Goal: Task Accomplishment & Management: Manage account settings

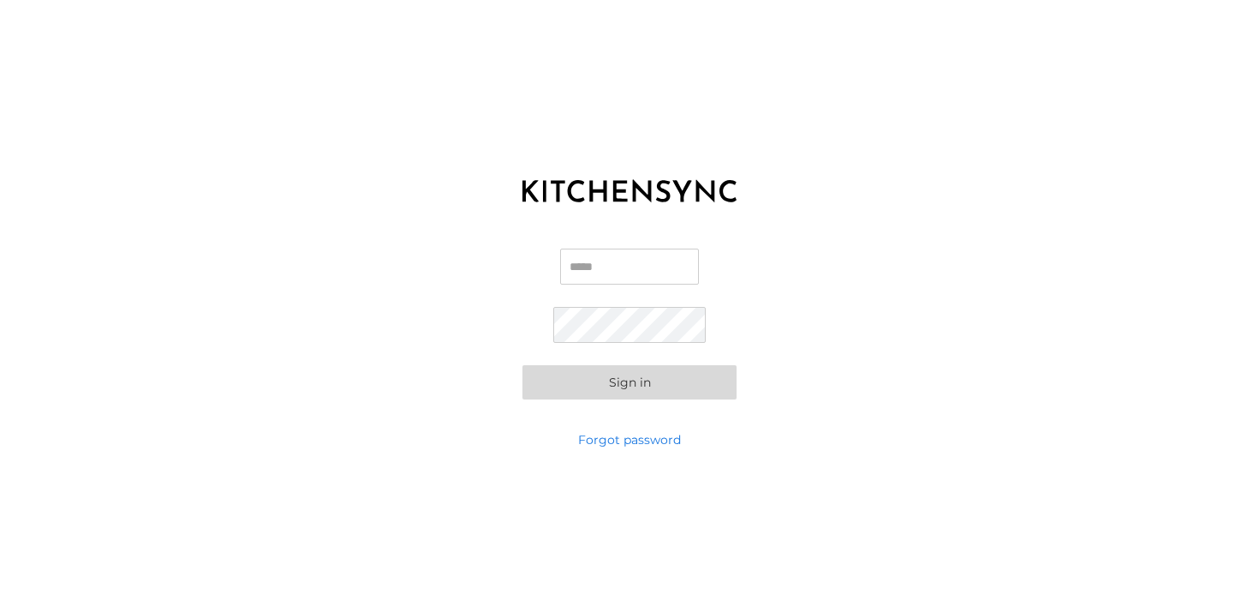
click at [595, 266] on input "Email" at bounding box center [629, 266] width 139 height 36
type input "**********"
click at [639, 379] on button "Sign in" at bounding box center [630, 382] width 214 height 34
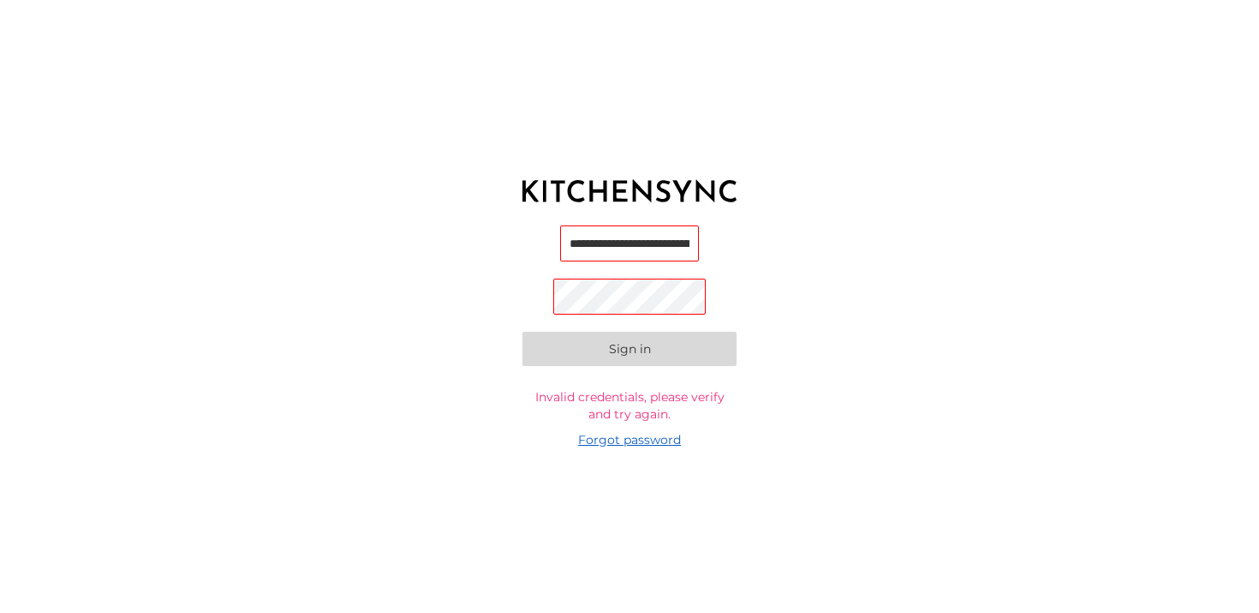
click at [625, 443] on link "Forgot password" at bounding box center [629, 439] width 103 height 17
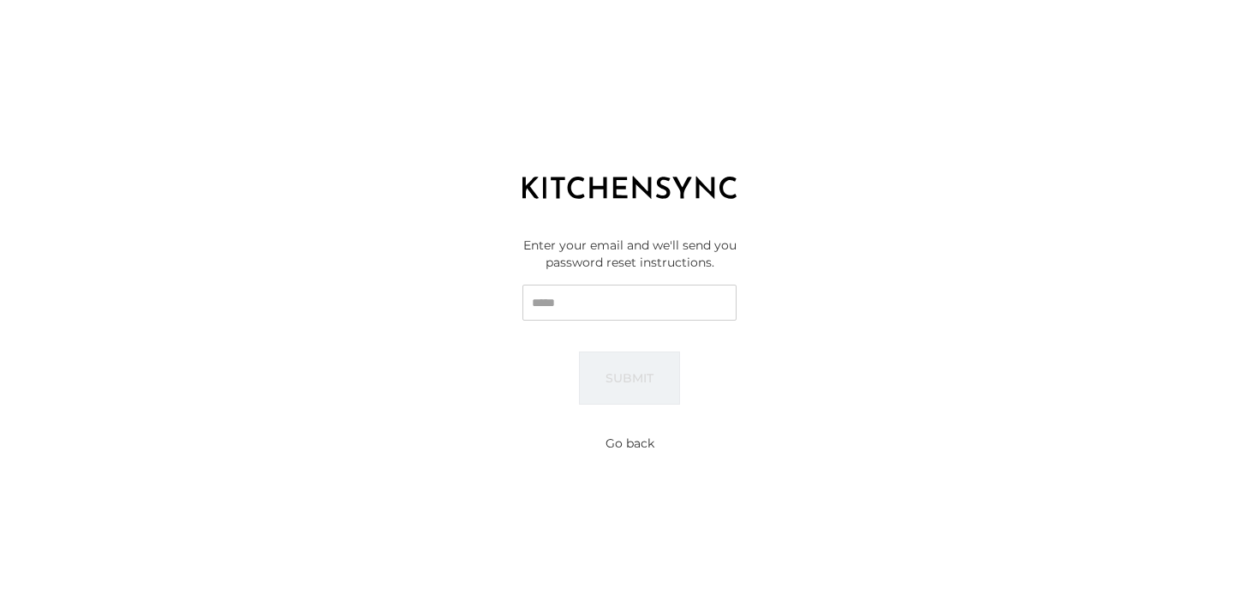
click at [666, 305] on input "Email" at bounding box center [630, 302] width 214 height 36
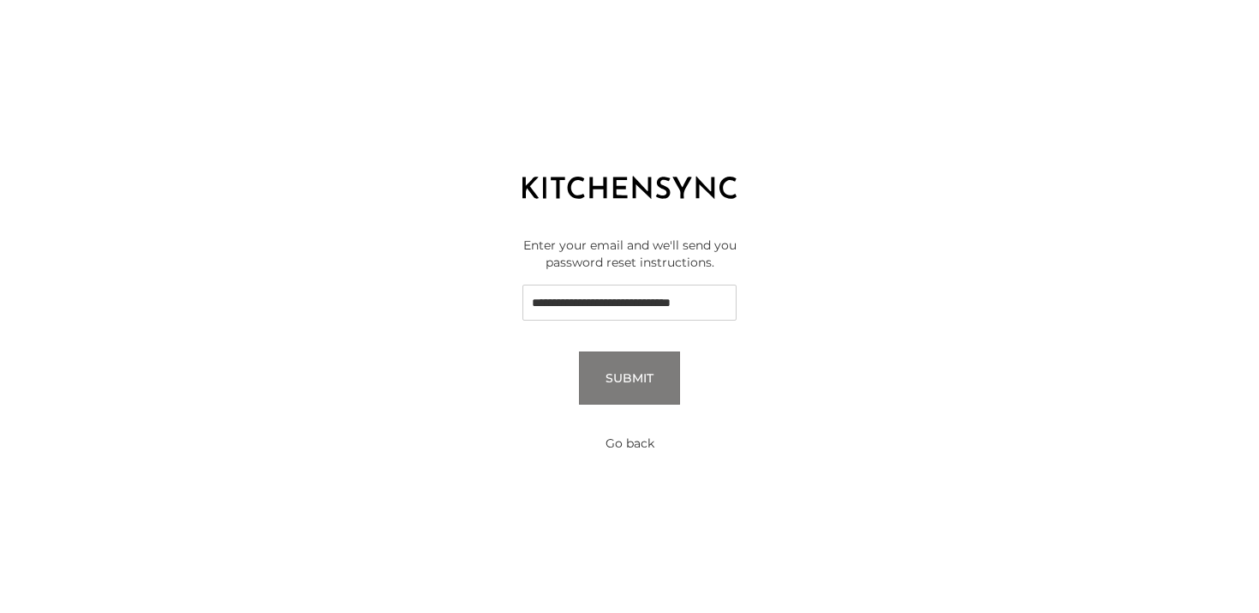
scroll to position [0, 23]
type input "**********"
click at [645, 379] on button "Submit" at bounding box center [629, 377] width 101 height 53
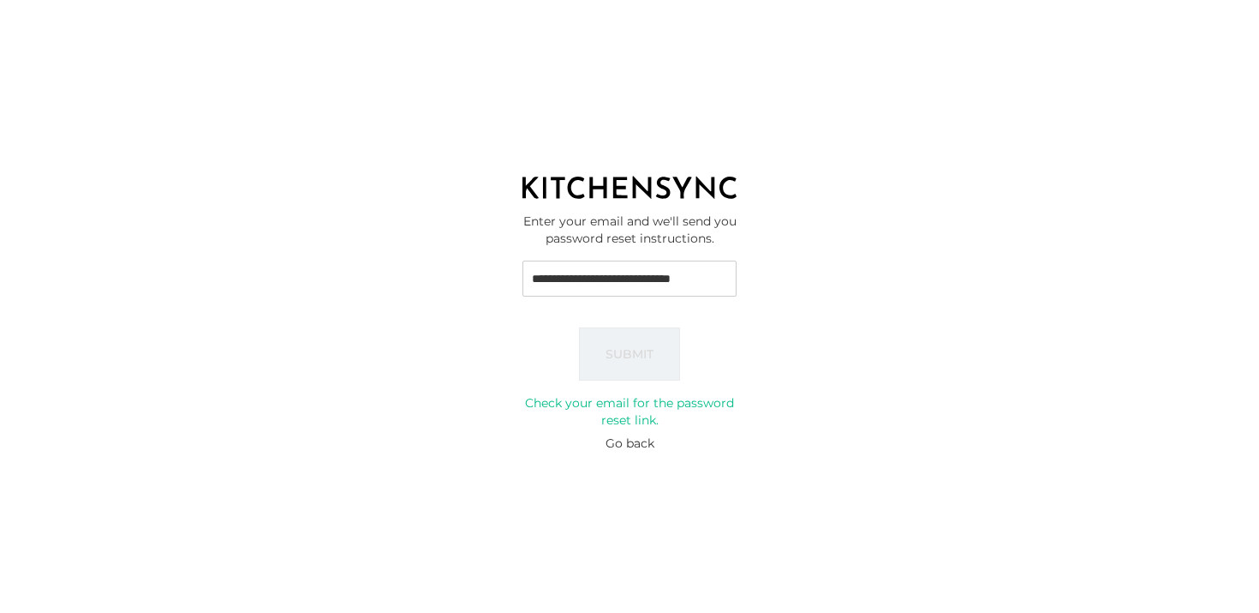
click at [559, 183] on icon at bounding box center [630, 187] width 214 height 23
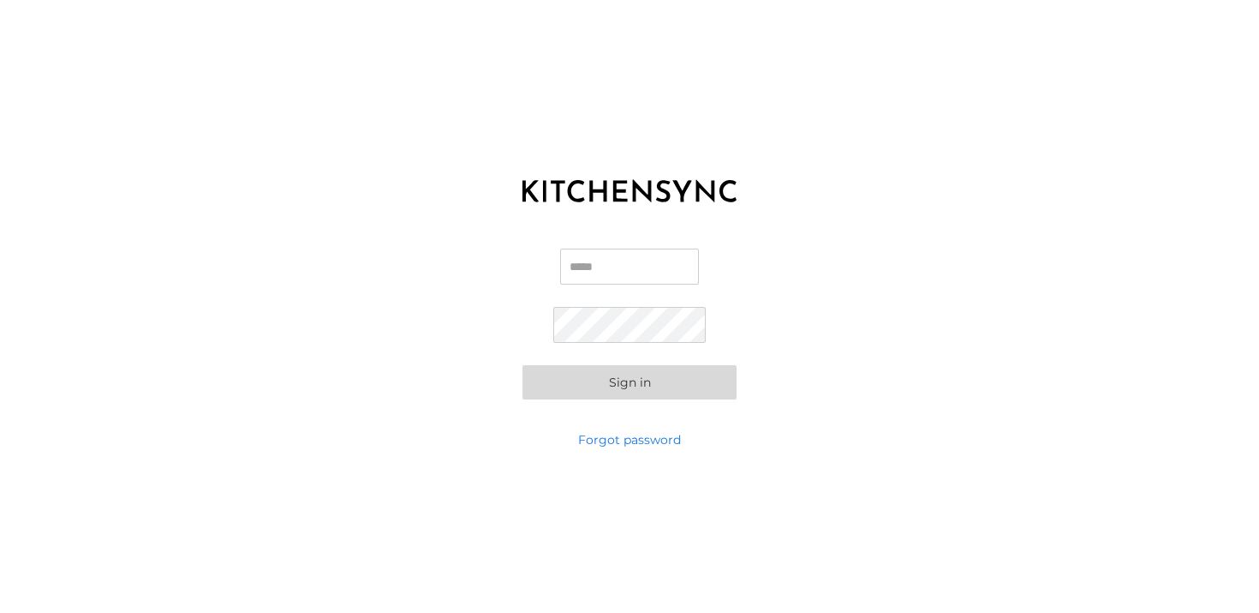
click at [587, 288] on label "Email" at bounding box center [629, 273] width 139 height 50
click at [587, 284] on input "Email" at bounding box center [629, 266] width 139 height 36
click at [609, 261] on input "Email" at bounding box center [629, 266] width 139 height 36
type input "**********"
click at [639, 381] on button "Sign in" at bounding box center [630, 382] width 214 height 34
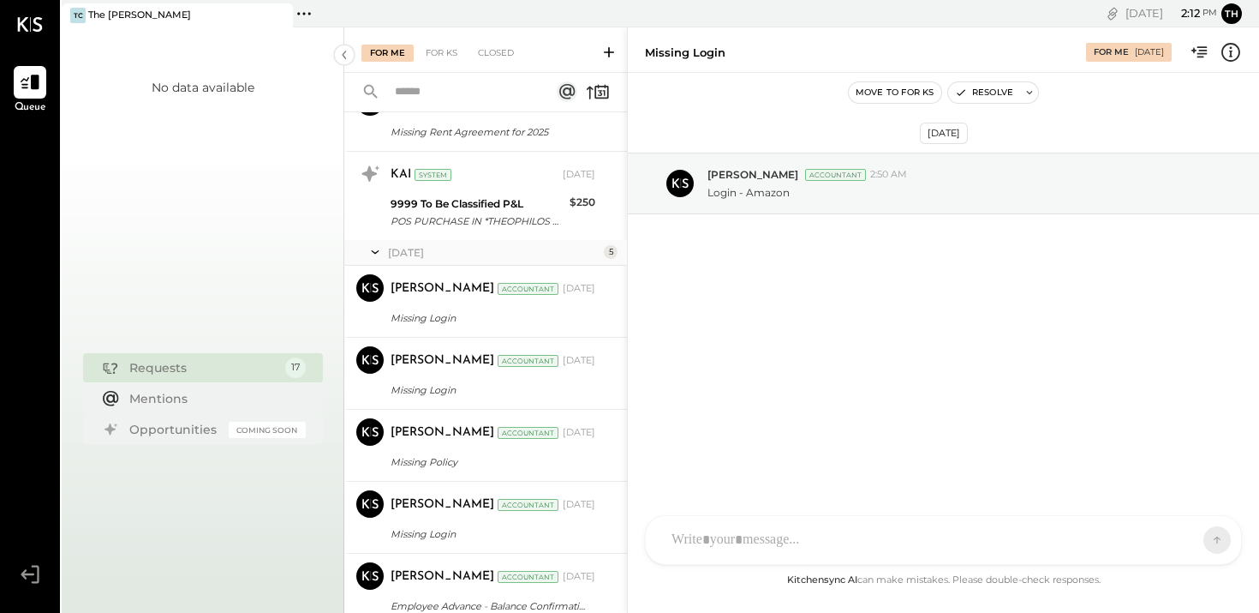
scroll to position [966, 0]
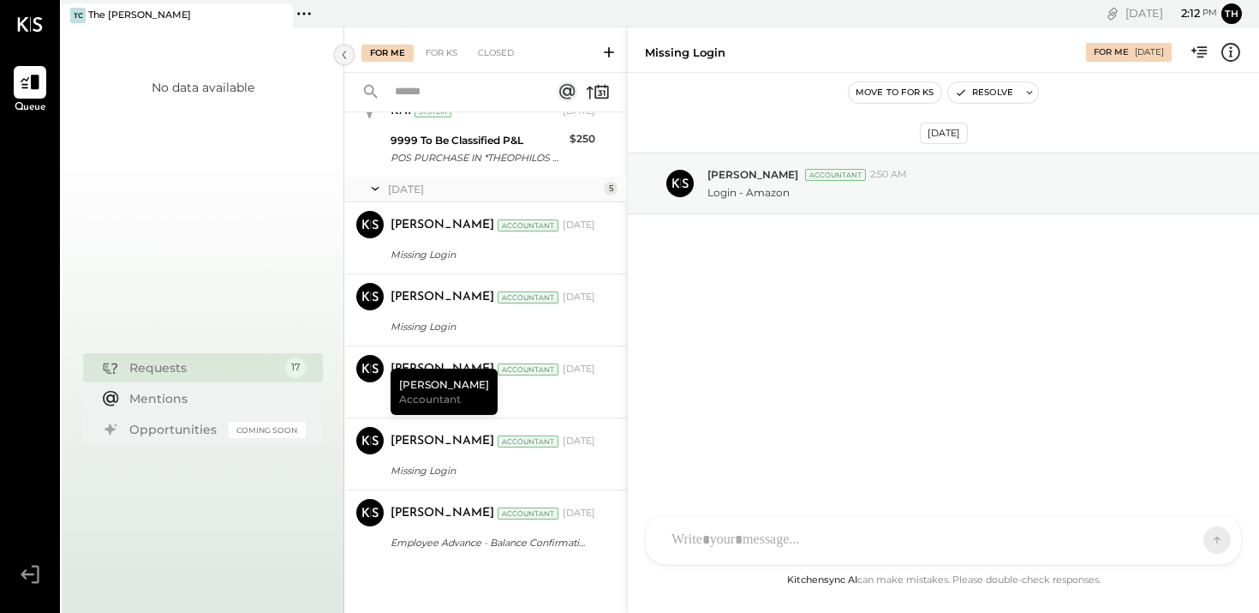
click at [341, 57] on icon at bounding box center [344, 54] width 19 height 31
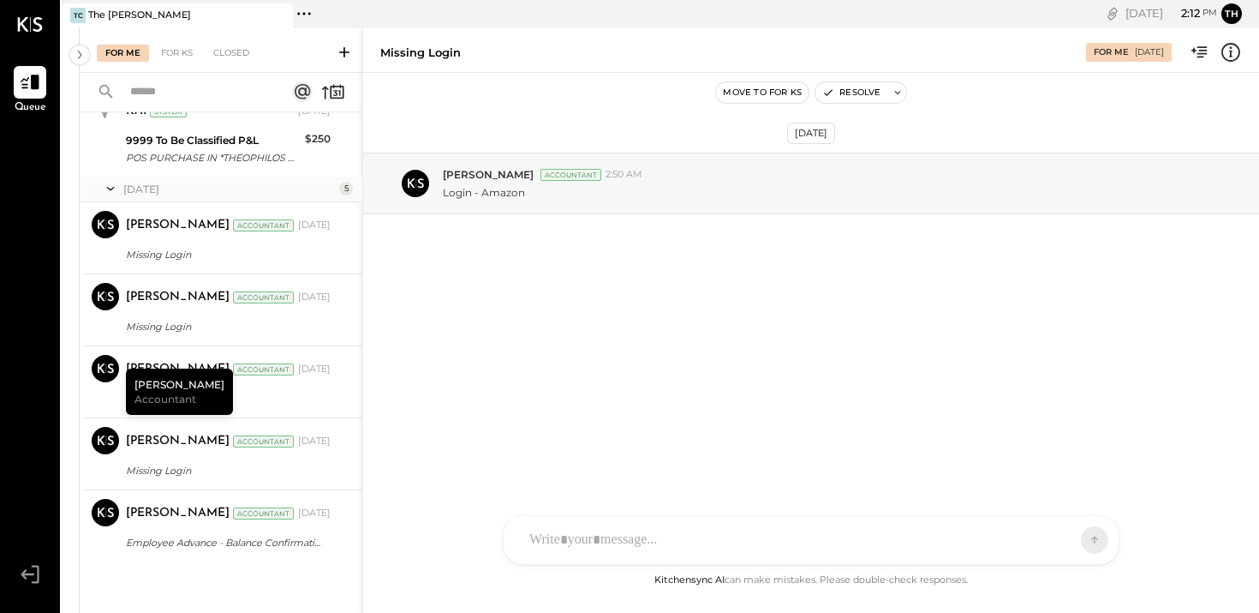
click at [35, 18] on icon at bounding box center [30, 24] width 25 height 15
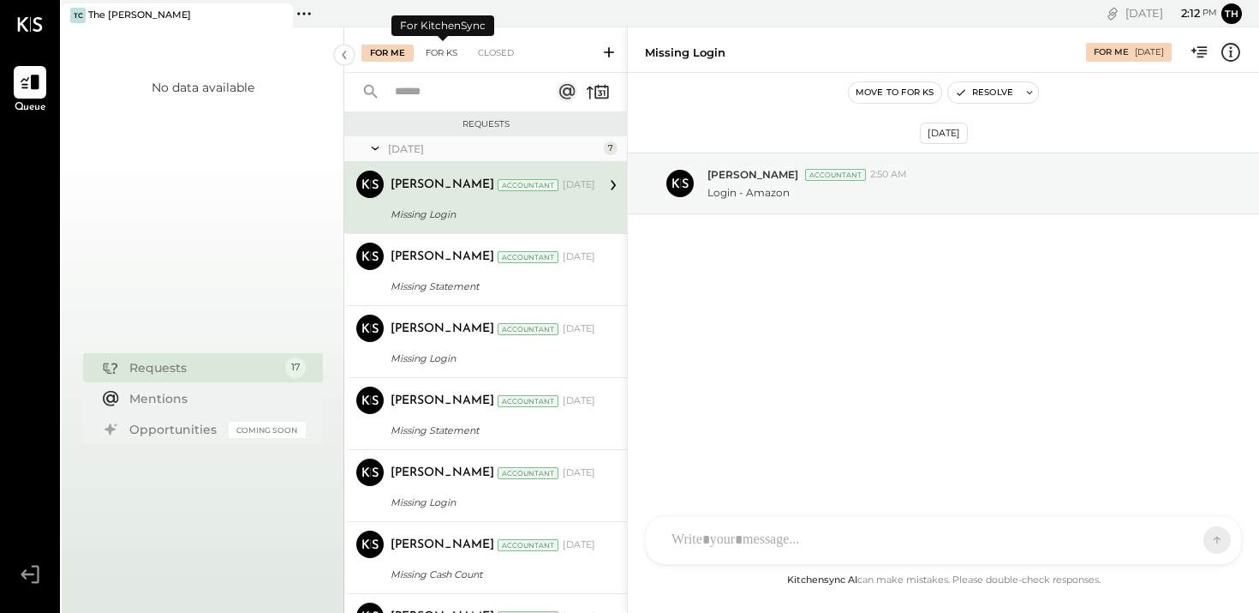
click at [453, 57] on div "For KS" at bounding box center [441, 53] width 49 height 17
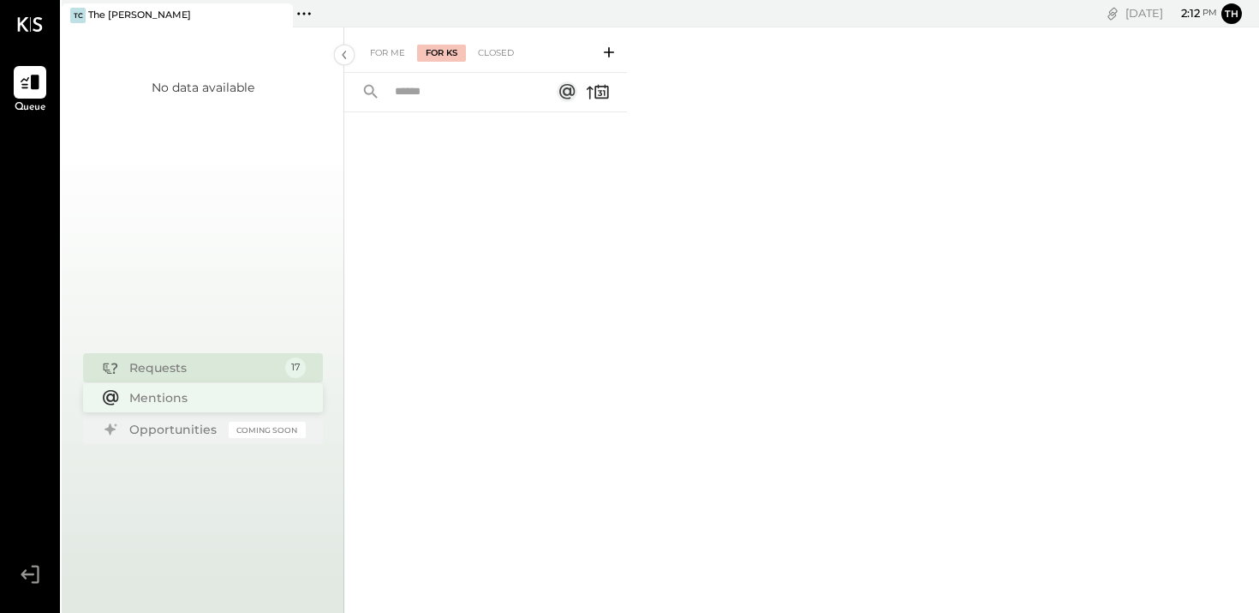
click at [169, 403] on div "Mentions" at bounding box center [213, 397] width 168 height 17
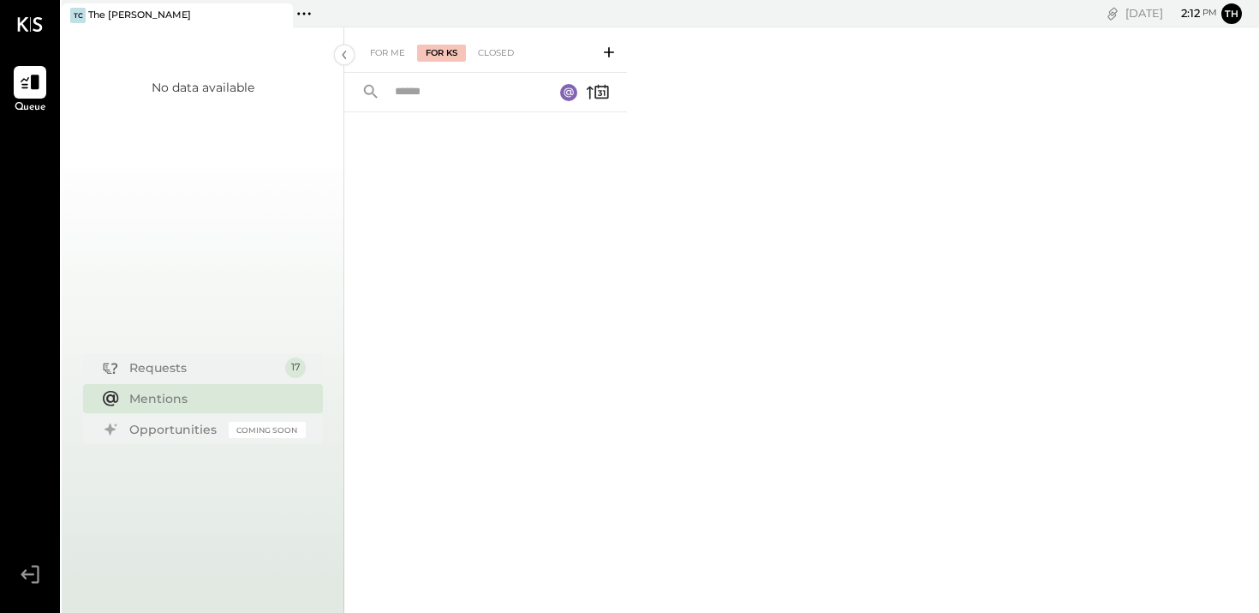
click at [35, 570] on icon at bounding box center [30, 574] width 31 height 26
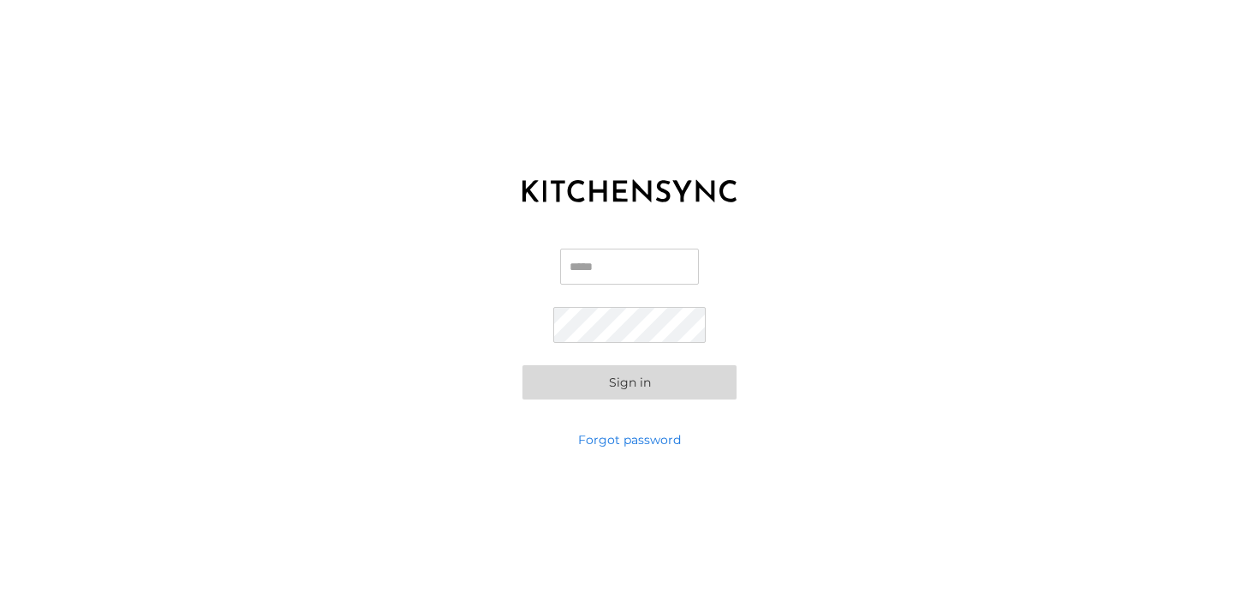
click at [603, 271] on input "Email" at bounding box center [629, 266] width 139 height 36
type input "**********"
click at [637, 386] on button "Sign in" at bounding box center [630, 382] width 214 height 34
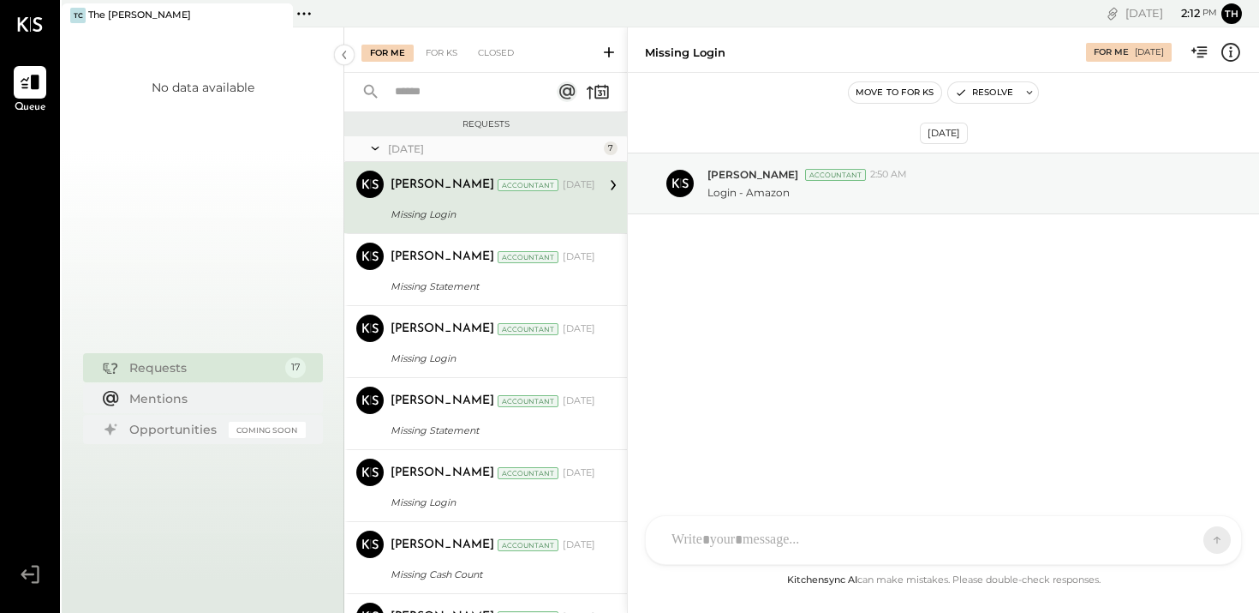
click at [308, 12] on icon at bounding box center [304, 14] width 22 height 22
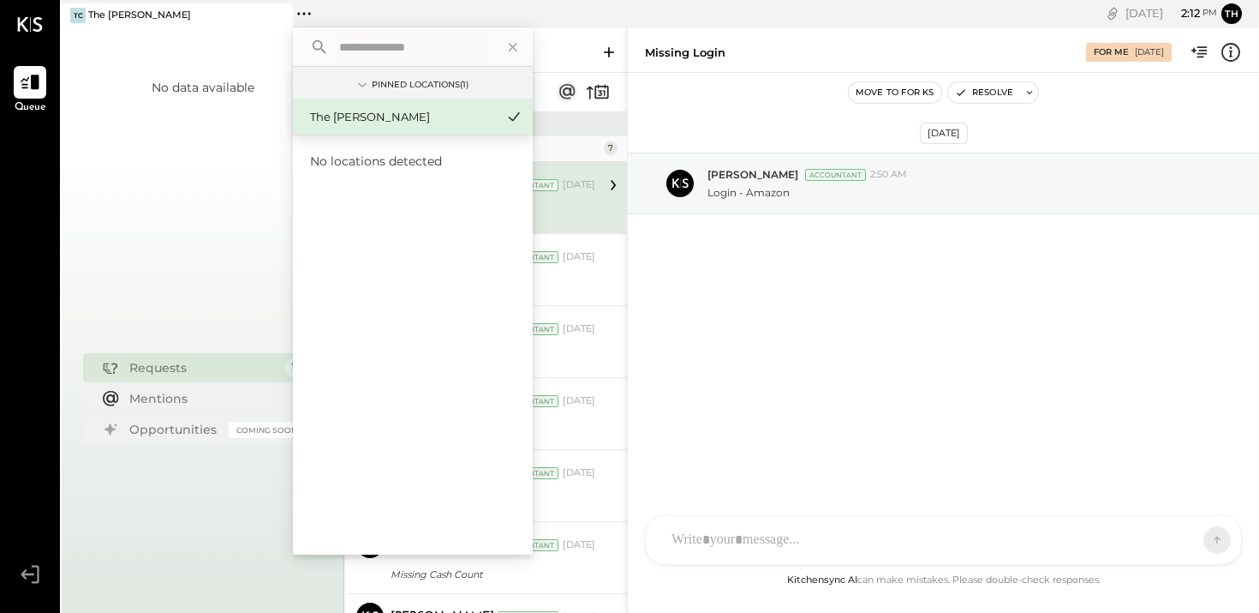
click at [235, 161] on div "No data available" at bounding box center [203, 203] width 103 height 248
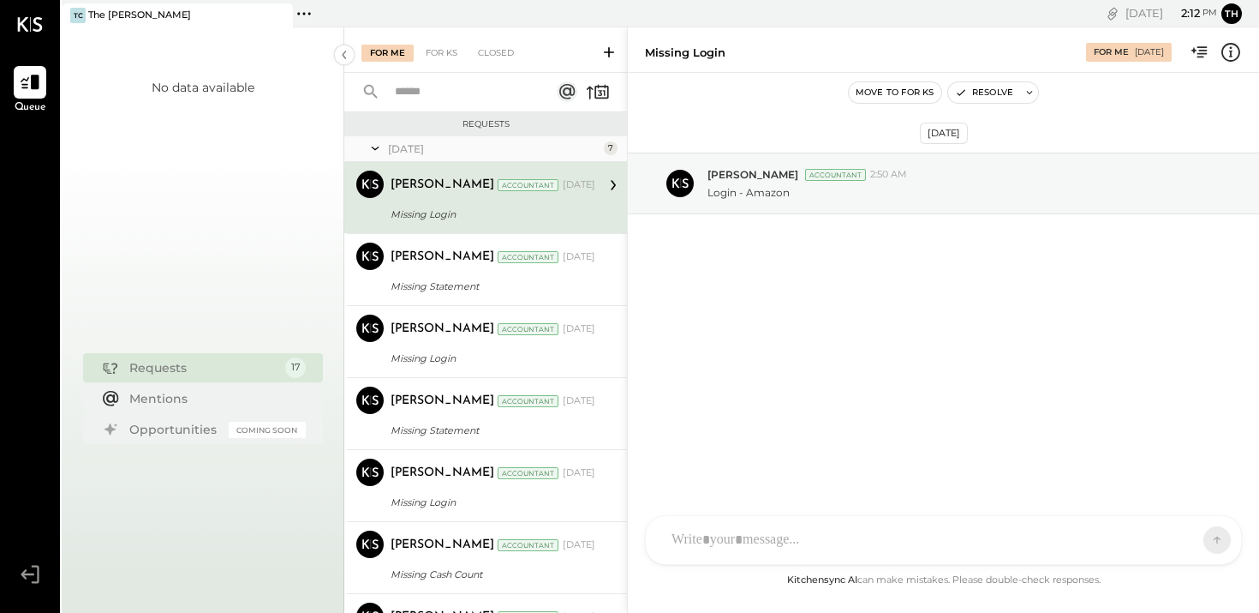
click at [463, 214] on div "Missing Login" at bounding box center [491, 214] width 200 height 17
click at [585, 200] on div "Tarang Padia Accountant Feb 04, 2025 Missing Login Login - Amazon" at bounding box center [493, 197] width 205 height 54
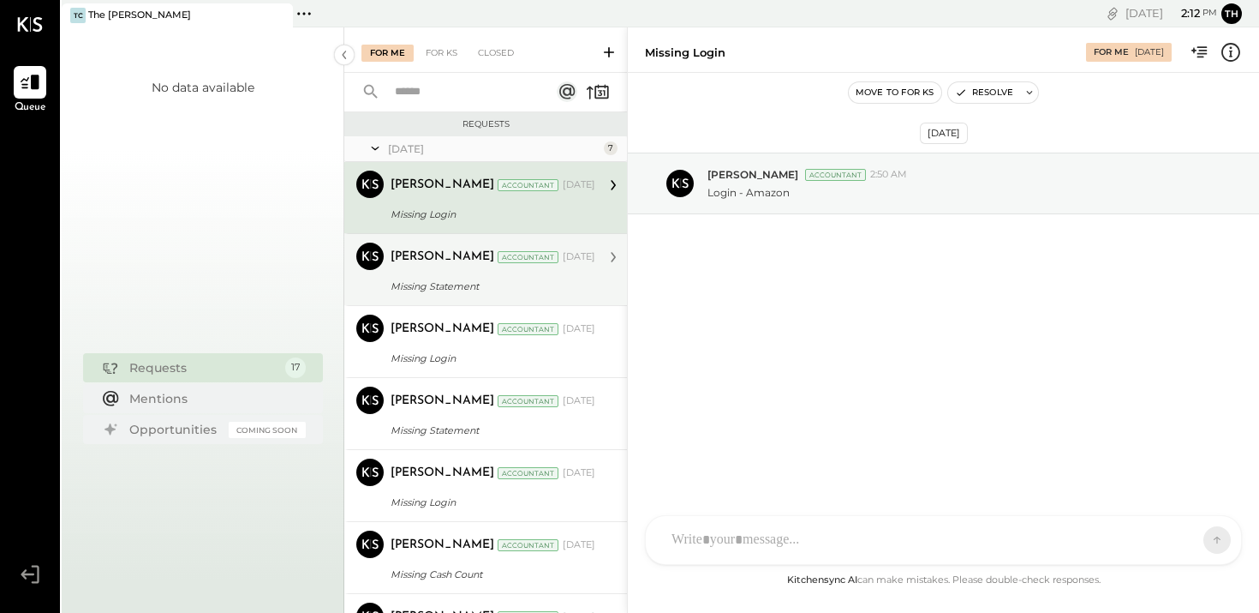
click at [515, 269] on div "Tarang Padia Accountant Feb 04, 2025" at bounding box center [493, 256] width 205 height 29
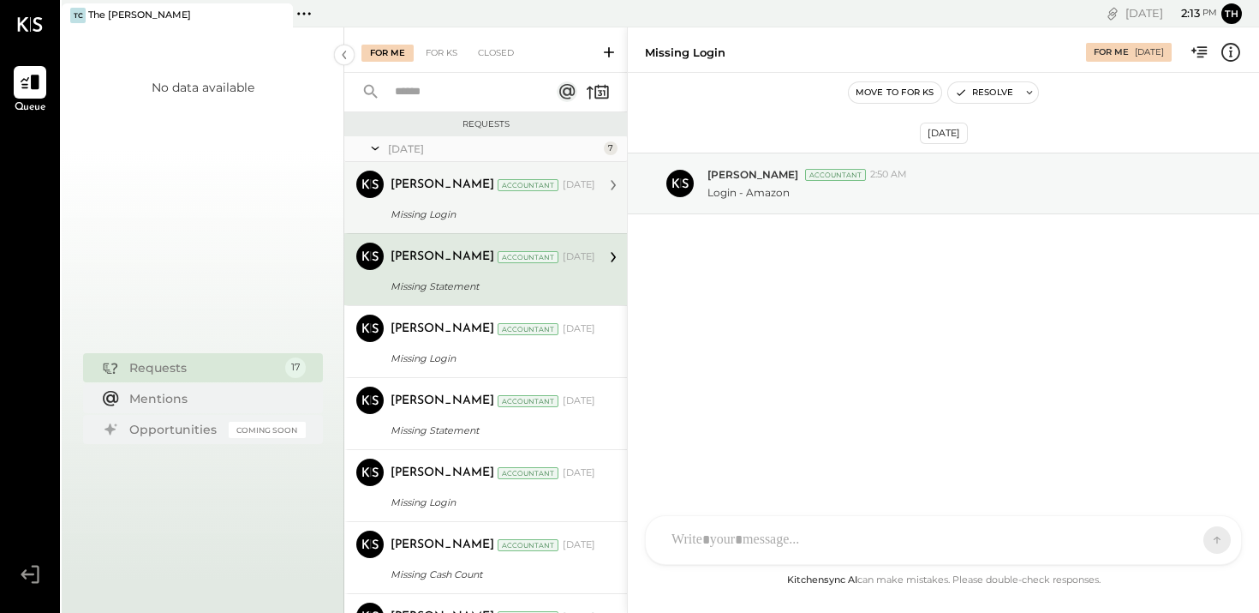
click at [553, 199] on div "Tarang Padia Accountant Feb 04, 2025" at bounding box center [493, 184] width 205 height 29
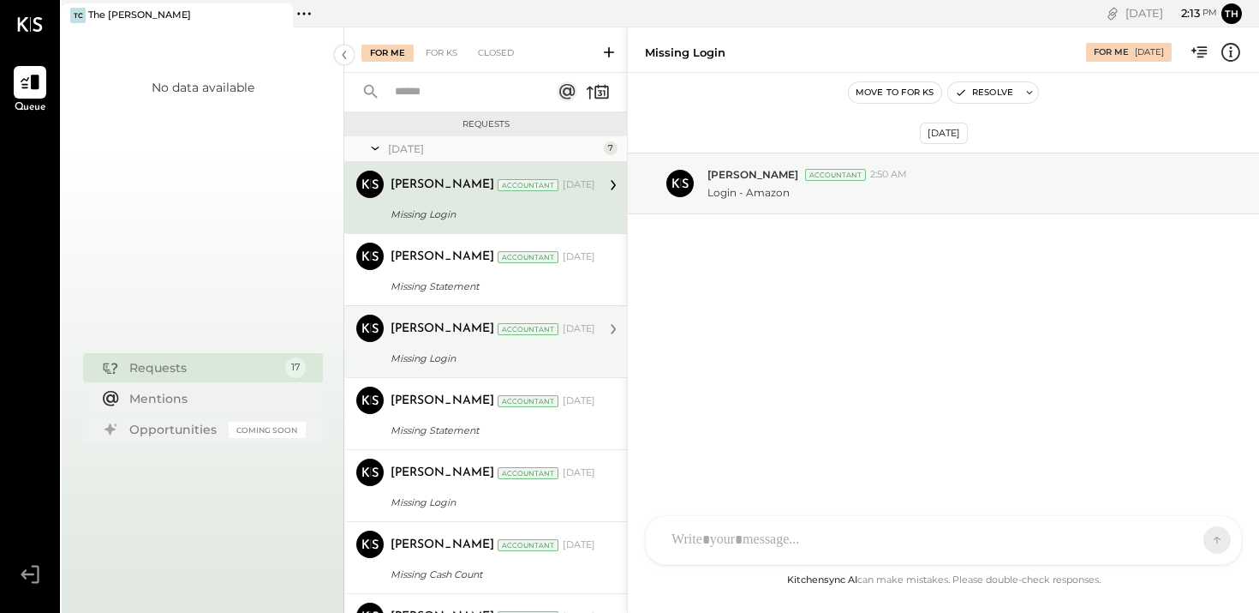
click at [523, 331] on div "Accountant" at bounding box center [528, 329] width 61 height 12
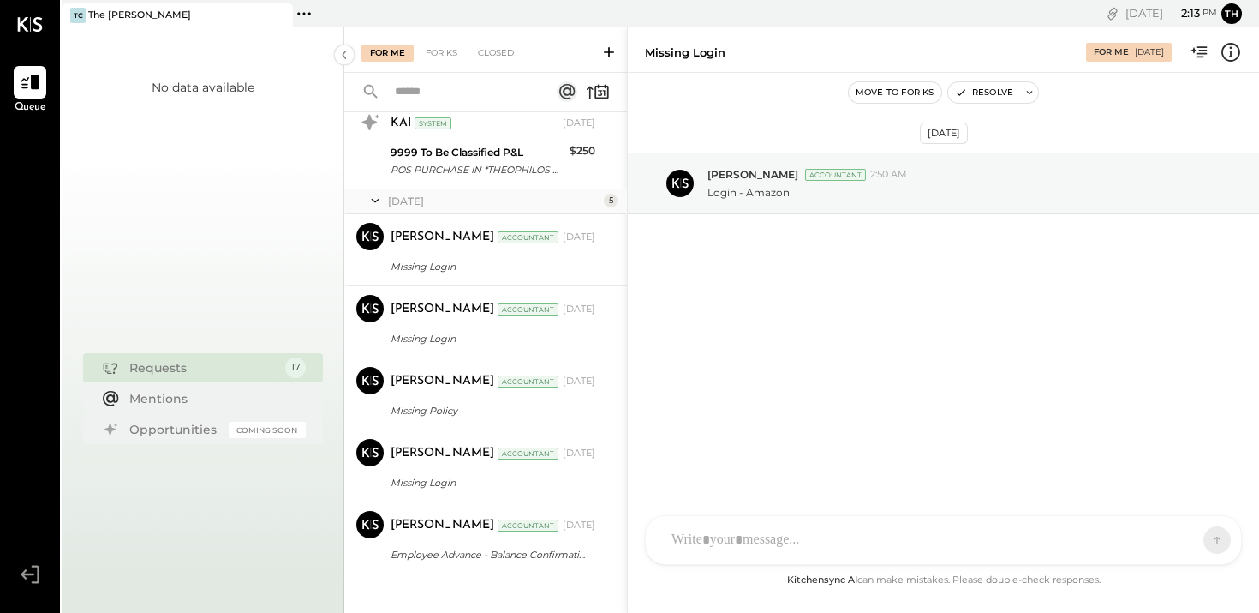
scroll to position [966, 0]
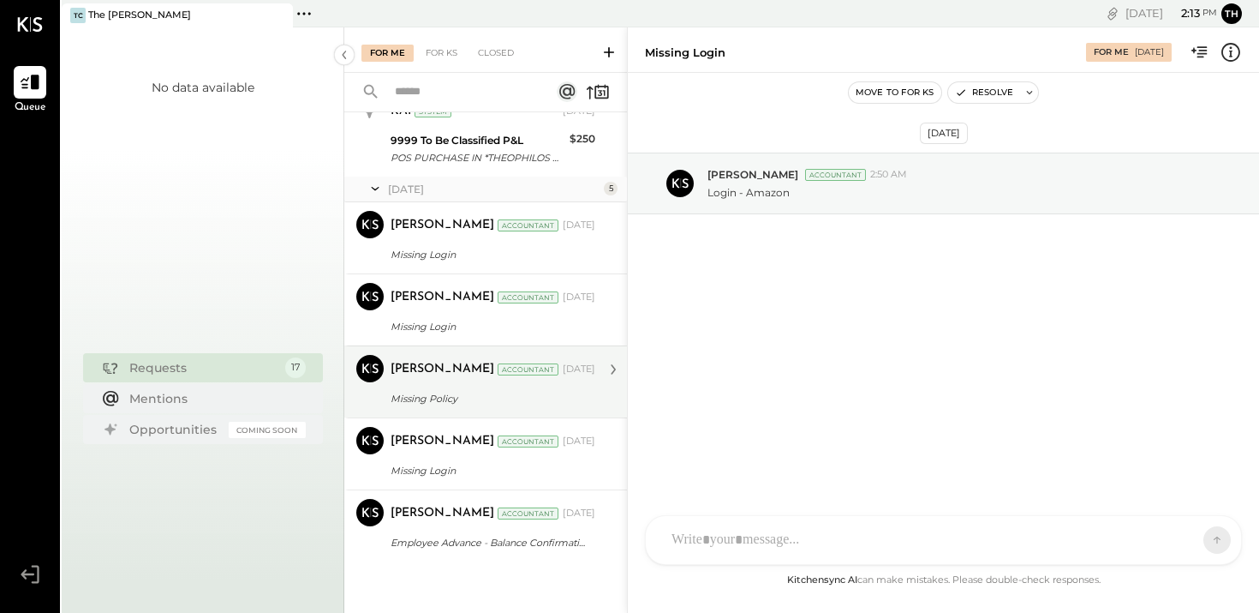
click at [461, 394] on div "Missing Policy" at bounding box center [491, 398] width 200 height 17
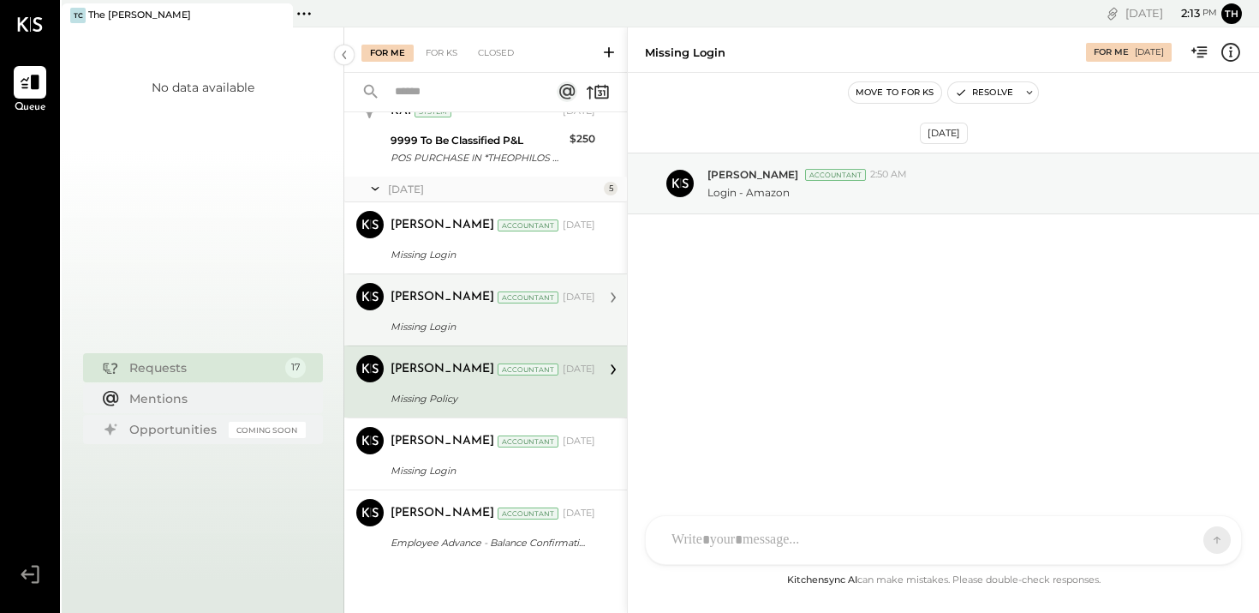
click at [552, 308] on div "Pravin Jangid Accountant Aug 25, 2025" at bounding box center [493, 297] width 205 height 24
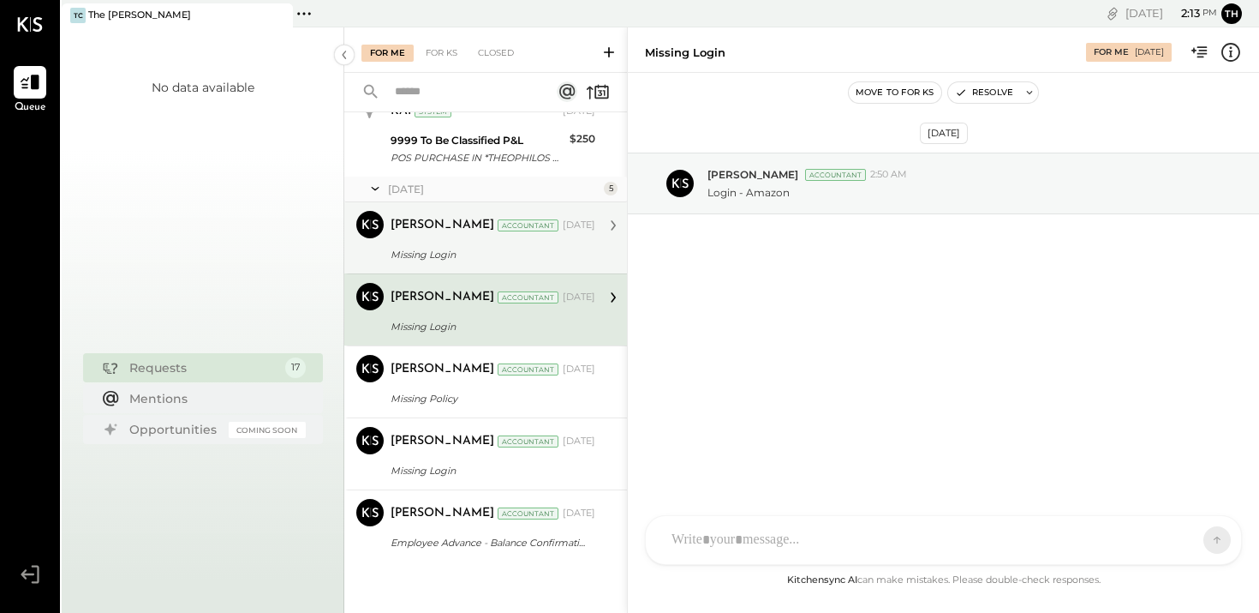
click at [553, 248] on div "Missing Login" at bounding box center [491, 254] width 200 height 17
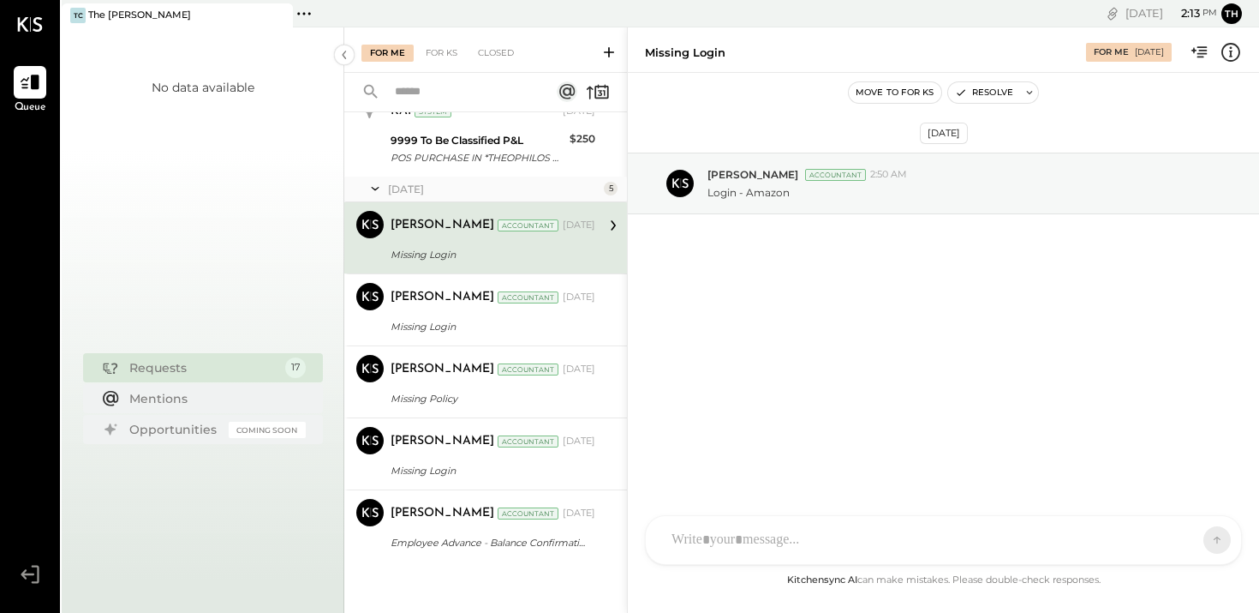
click at [541, 182] on div "[DATE]" at bounding box center [494, 189] width 212 height 15
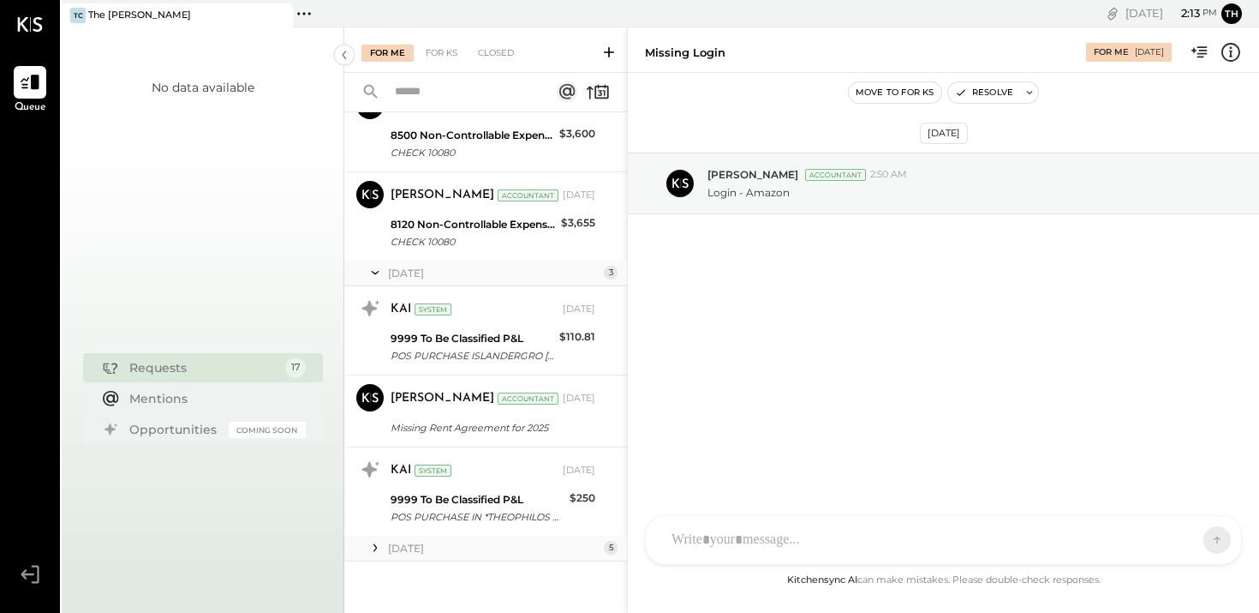
scroll to position [607, 0]
click at [35, 89] on icon at bounding box center [30, 82] width 22 height 22
click at [1235, 17] on button "th" at bounding box center [1232, 13] width 21 height 21
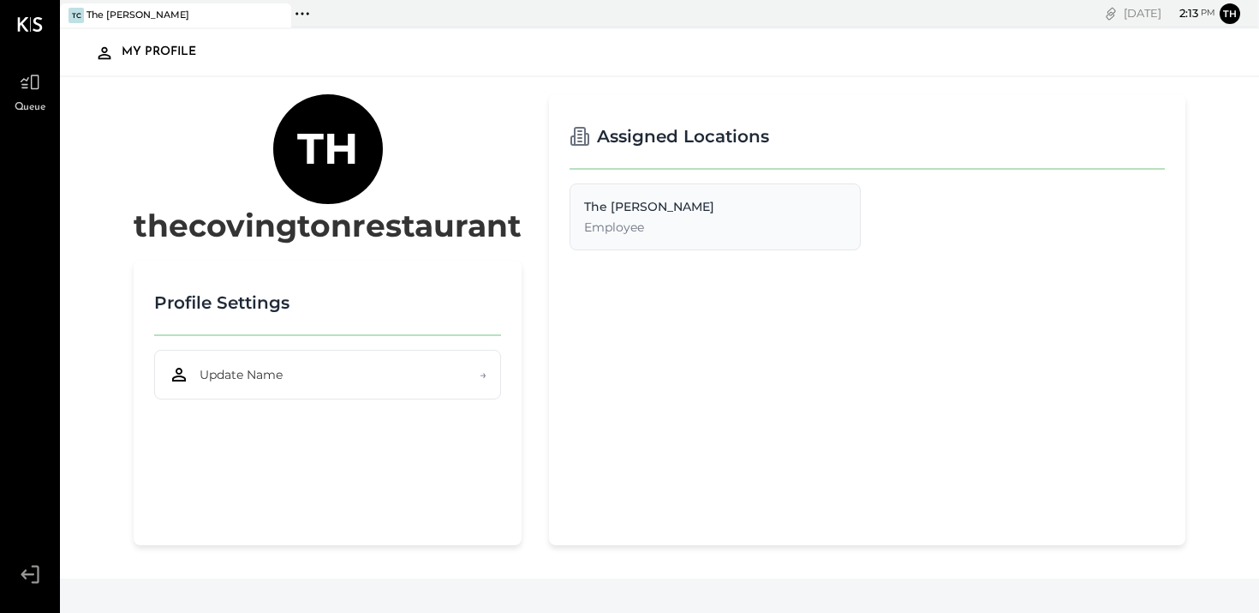
click at [177, 54] on div "My Profile" at bounding box center [168, 52] width 92 height 27
click at [123, 44] on div "My Profile" at bounding box center [168, 52] width 92 height 27
click at [200, 11] on div "TC The Covington" at bounding box center [163, 15] width 206 height 15
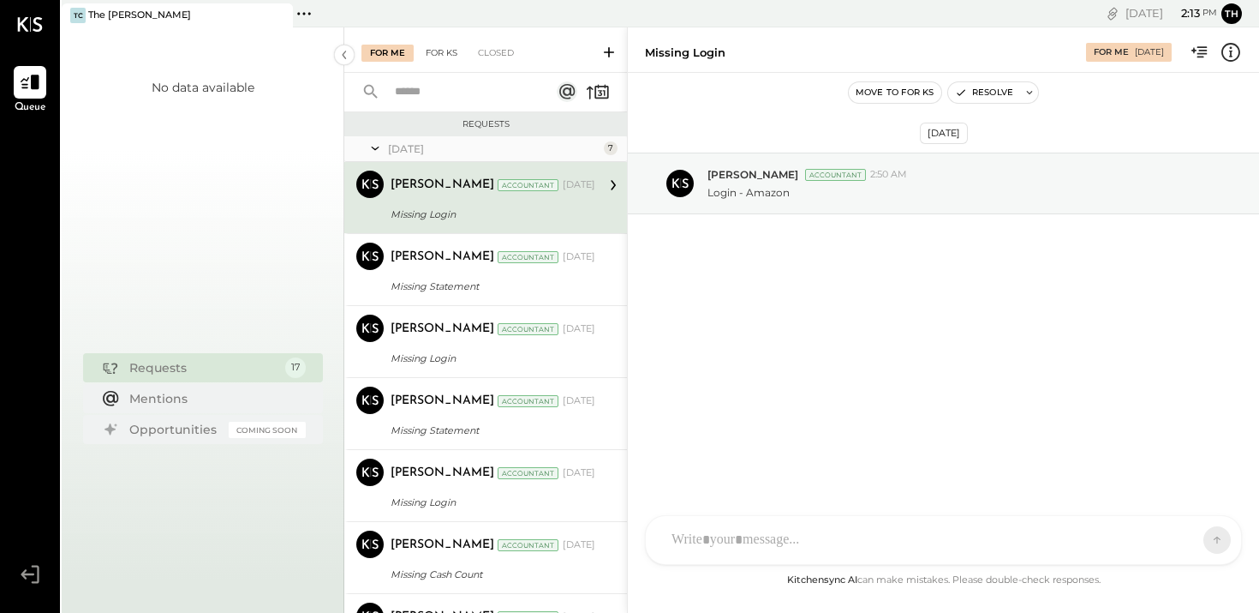
click at [441, 51] on div "For KS" at bounding box center [441, 53] width 49 height 17
click at [349, 55] on icon at bounding box center [344, 54] width 19 height 31
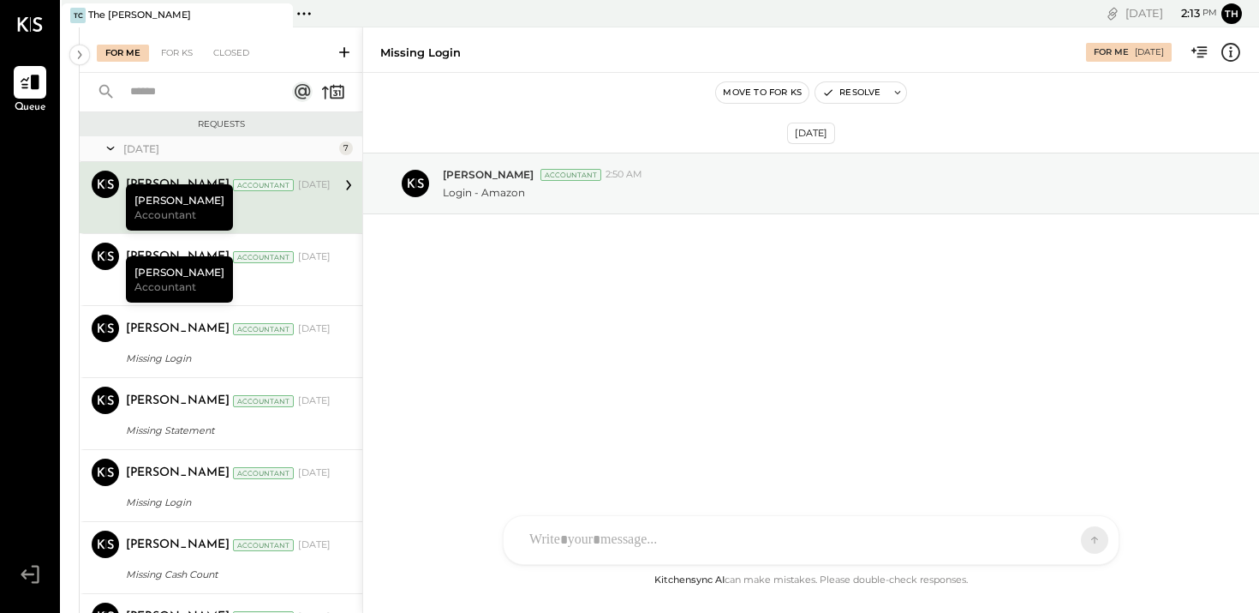
click at [35, 26] on icon at bounding box center [30, 24] width 26 height 15
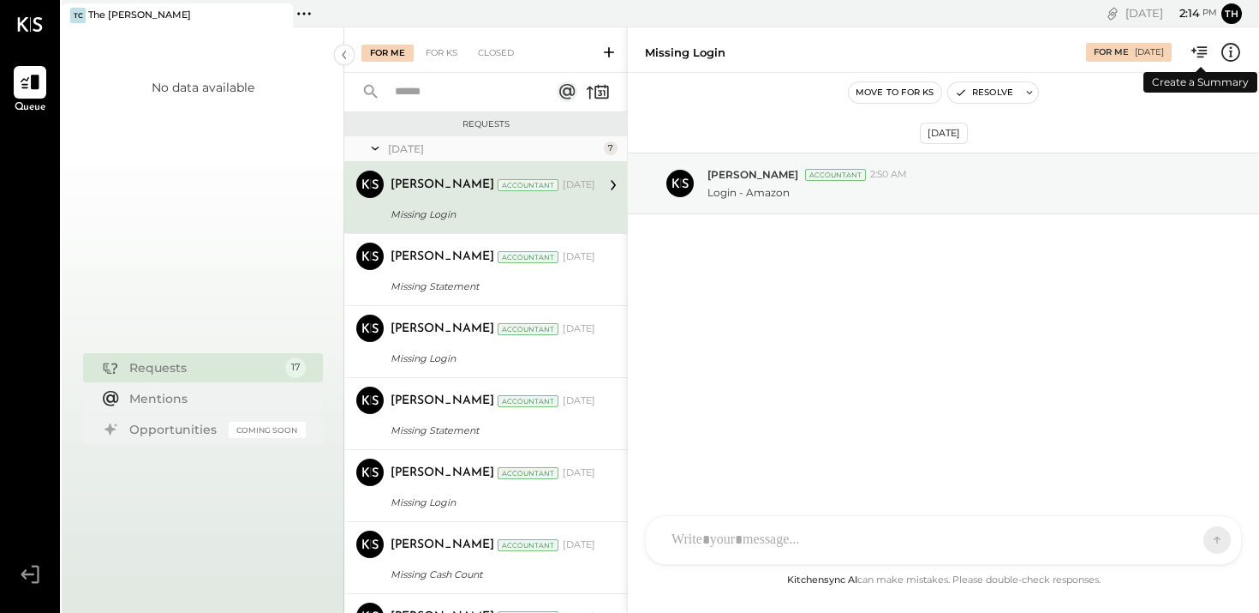
click at [1204, 50] on icon at bounding box center [1203, 51] width 10 height 11
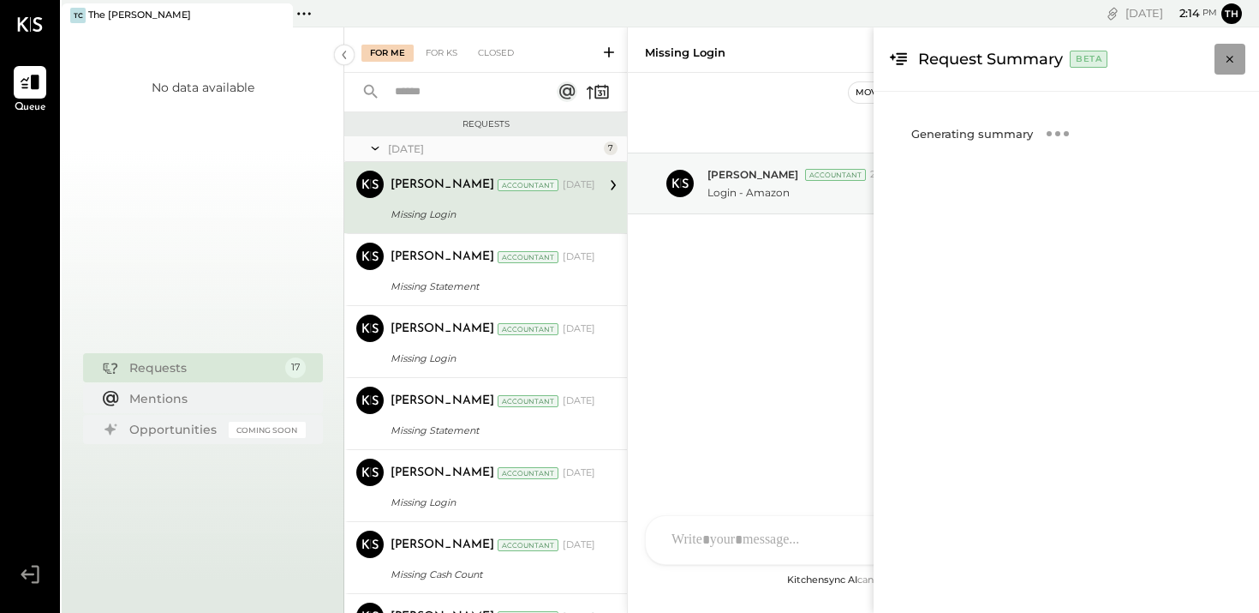
click at [1226, 55] on icon "Close panel" at bounding box center [1230, 59] width 17 height 17
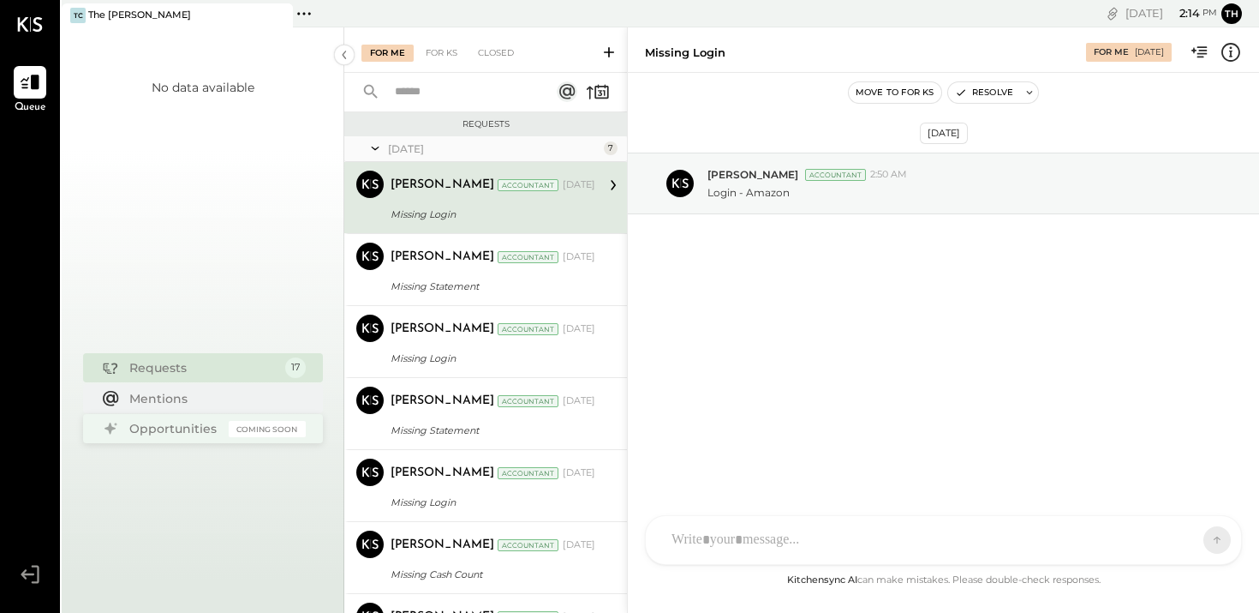
click at [189, 429] on div "Opportunities" at bounding box center [174, 428] width 91 height 17
click at [175, 397] on div "Mentions" at bounding box center [213, 397] width 168 height 17
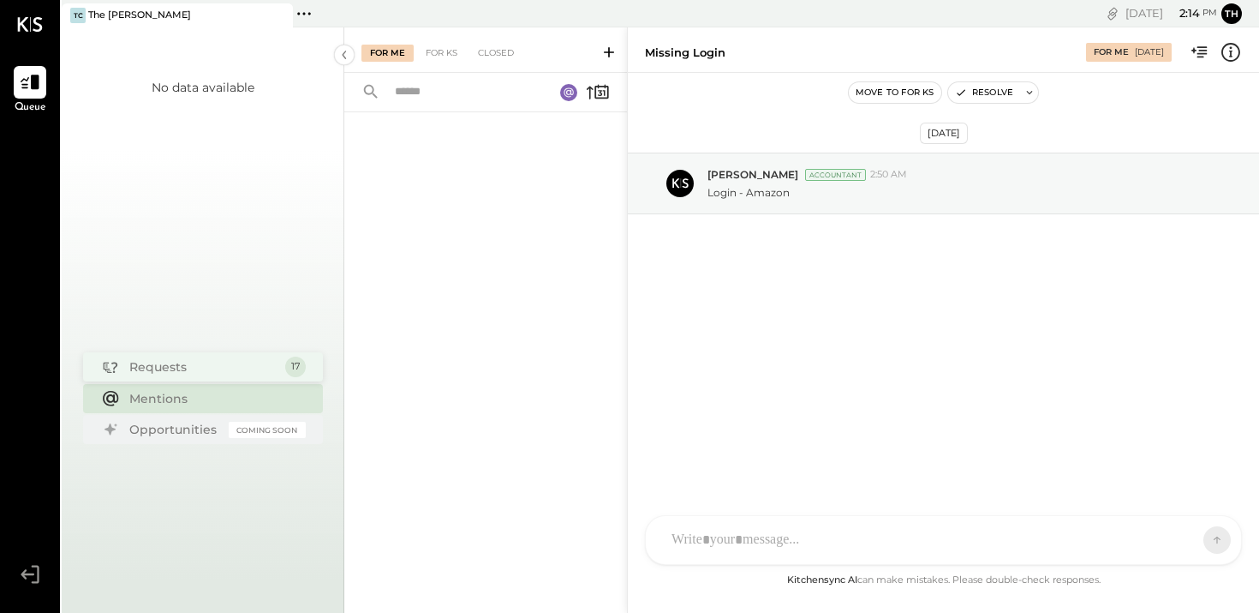
click at [176, 369] on div "Requests" at bounding box center [202, 366] width 147 height 17
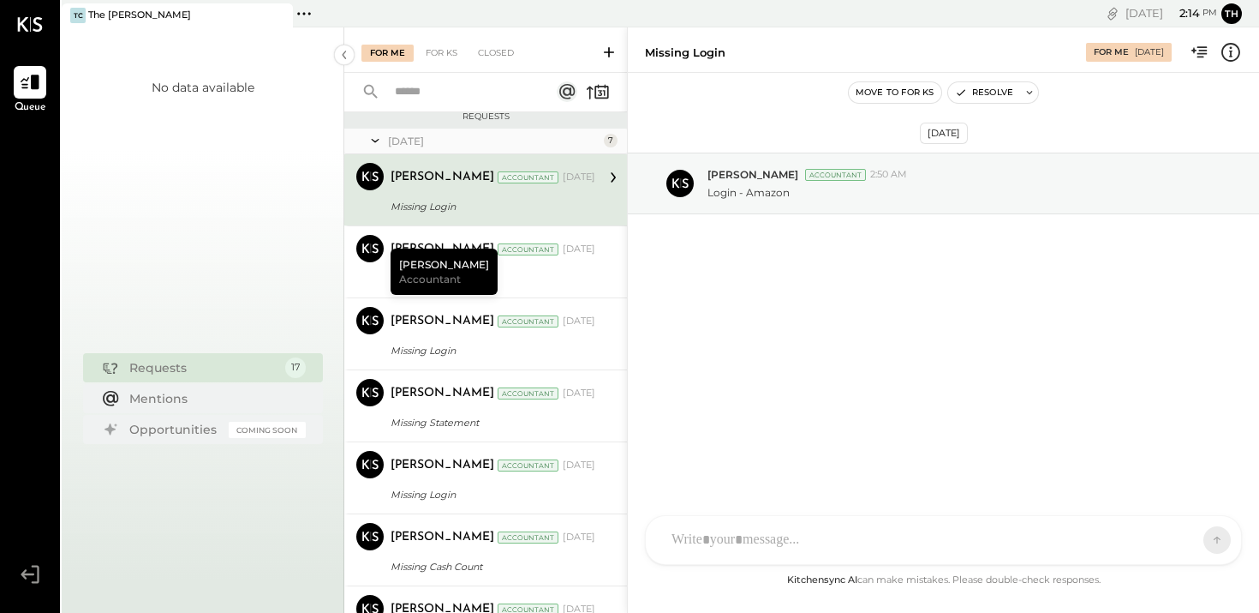
scroll to position [9, 0]
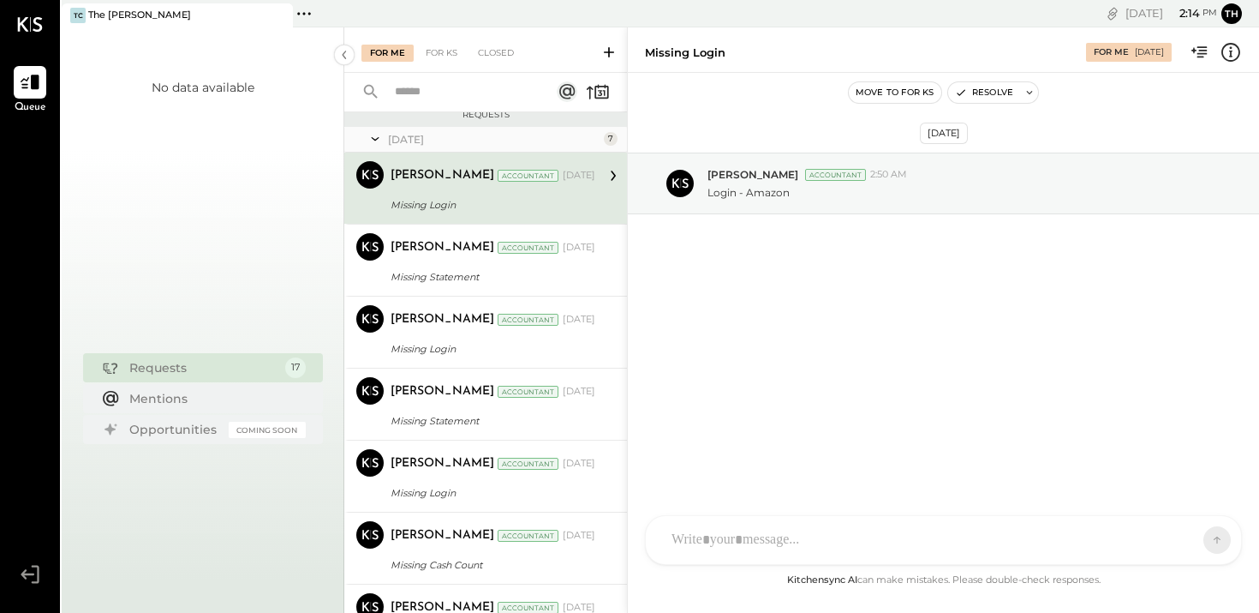
click at [474, 119] on div "Requests" at bounding box center [486, 115] width 266 height 12
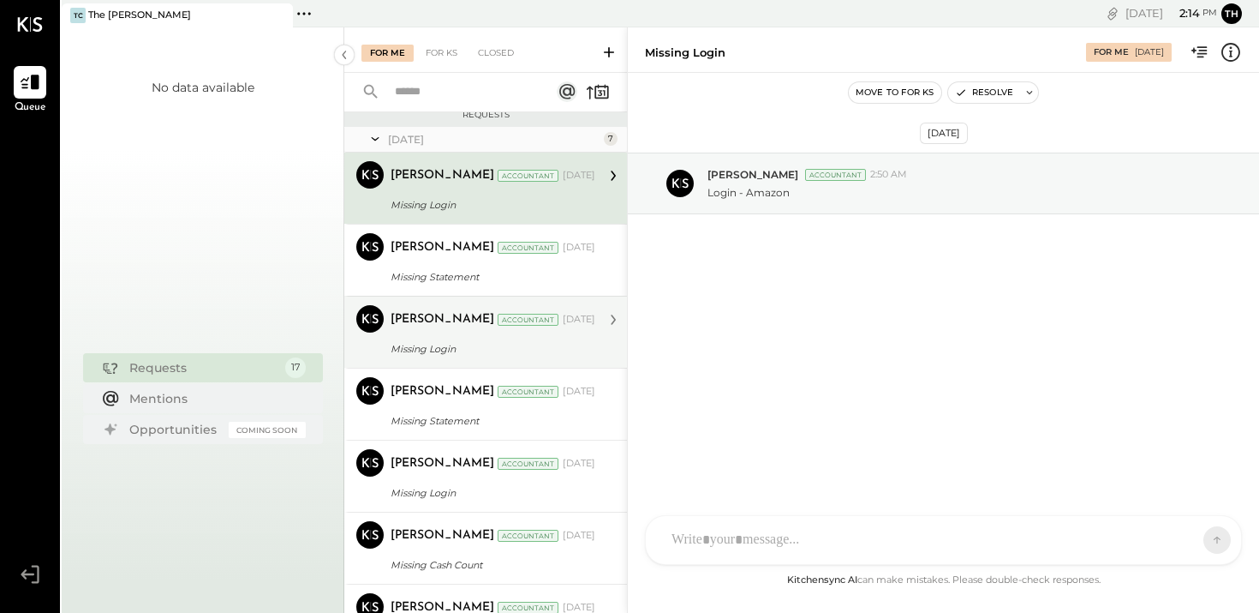
scroll to position [966, 0]
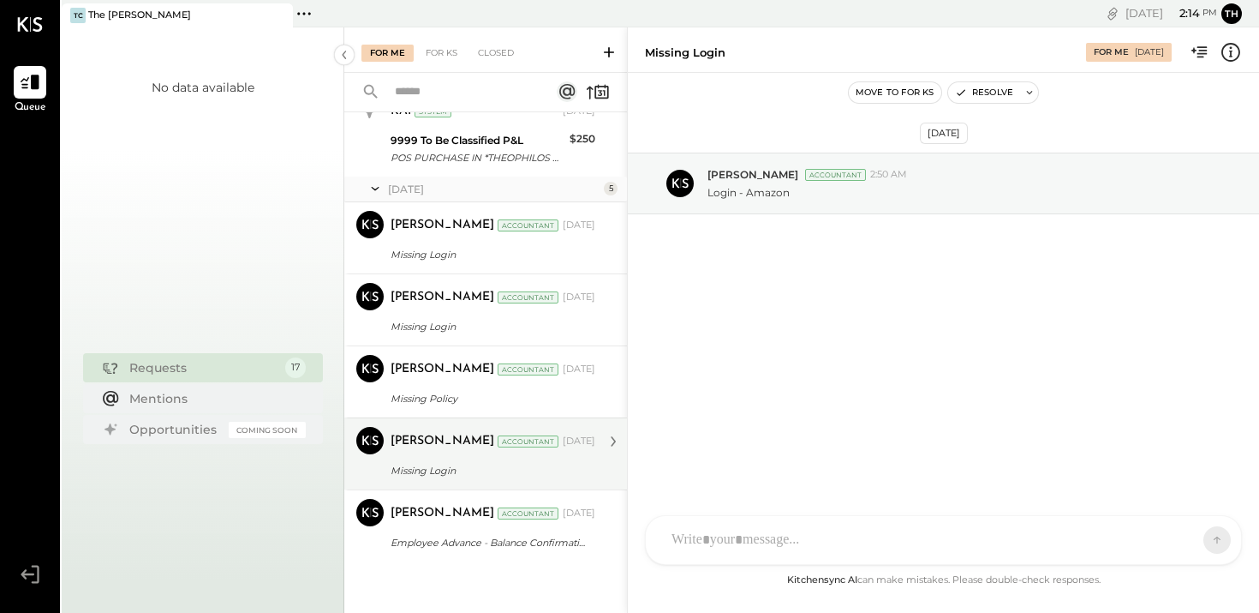
click at [437, 481] on div "Pravin Jangid Accountant Pravin Jangid Accountant Aug 25, 2025 Missing Login Re…" at bounding box center [485, 453] width 283 height 72
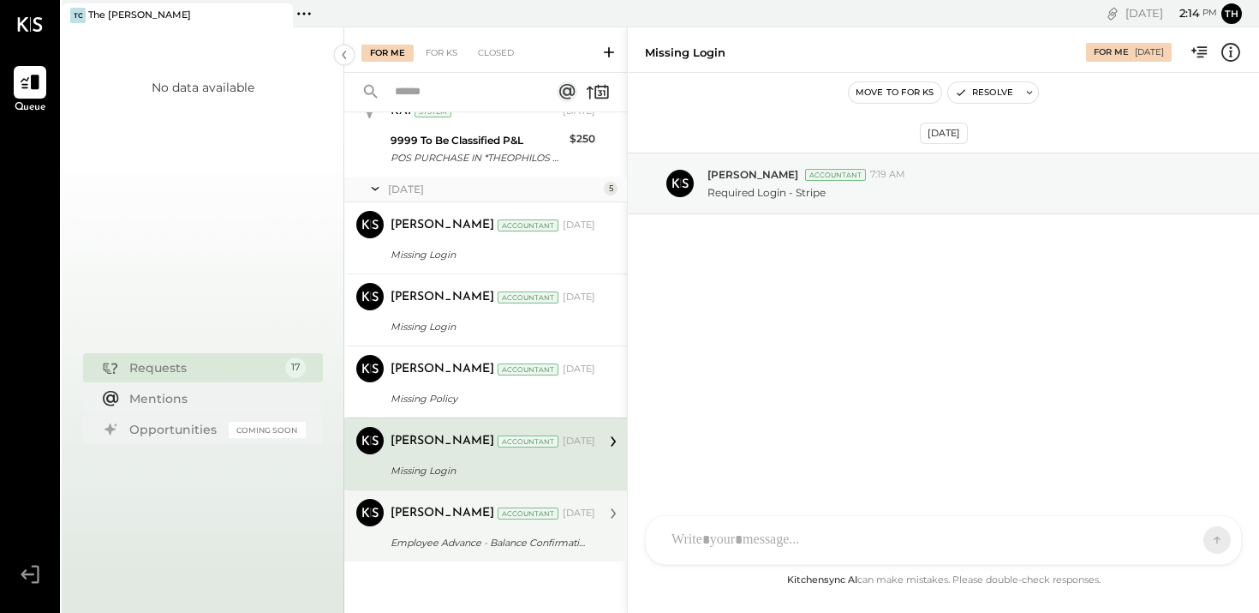
click at [451, 535] on div "Employee Advance - Balance Confirmation" at bounding box center [491, 542] width 200 height 17
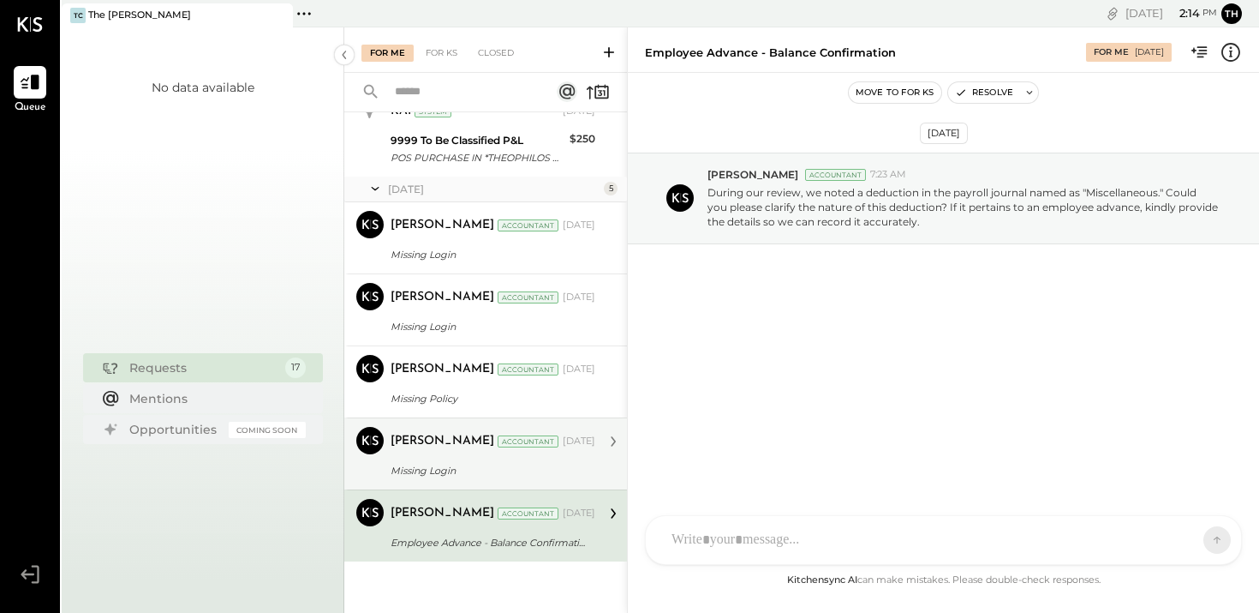
click at [454, 456] on div "Pravin Jangid Accountant Aug 25, 2025 Missing Login Required Login - Stripe" at bounding box center [493, 454] width 205 height 54
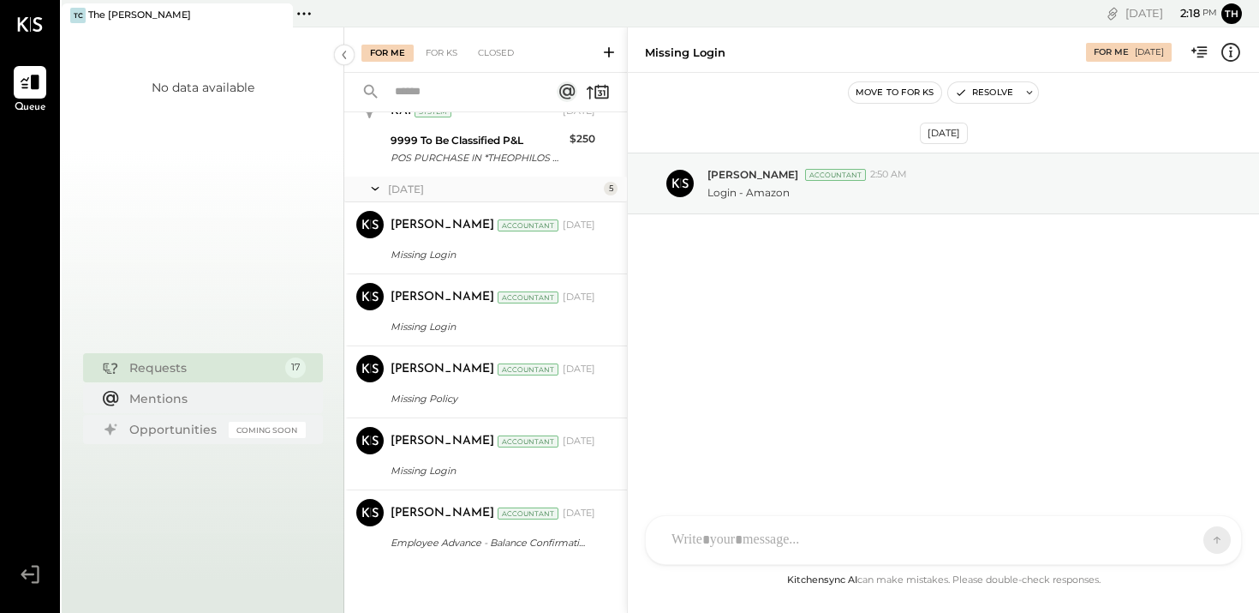
scroll to position [966, 0]
click at [30, 104] on span "Queue" at bounding box center [31, 107] width 32 height 15
click at [35, 89] on icon at bounding box center [30, 83] width 21 height 16
click at [24, 29] on icon at bounding box center [30, 24] width 25 height 15
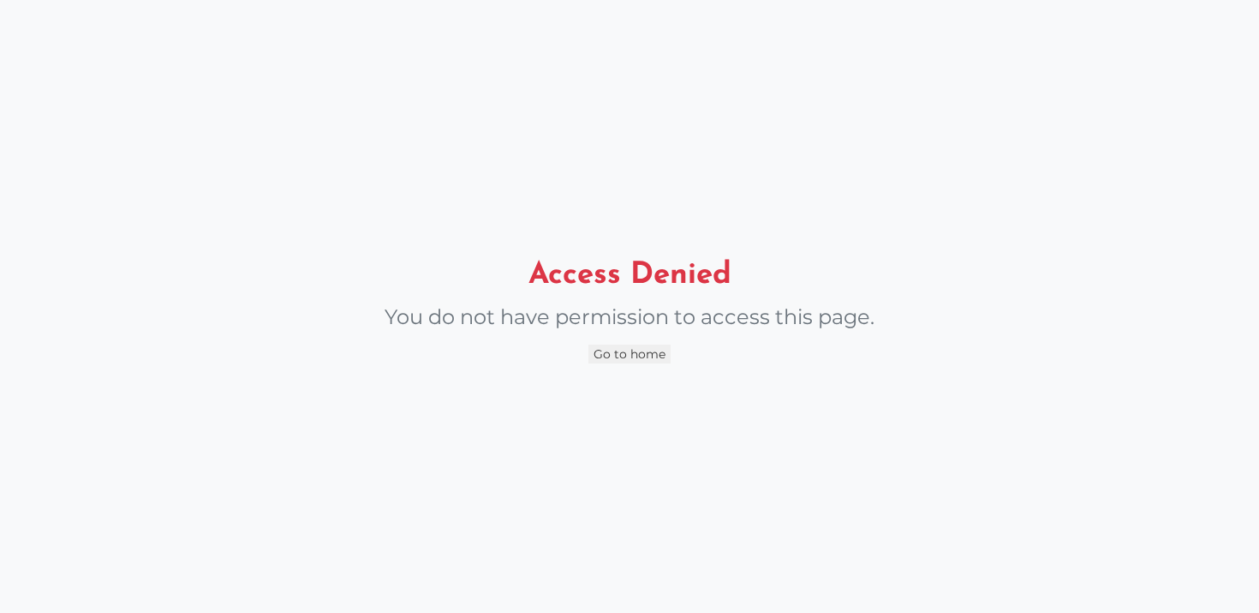
click at [635, 356] on button "Go to home" at bounding box center [630, 353] width 82 height 19
click at [633, 350] on button "Go to home" at bounding box center [630, 353] width 82 height 19
